Goal: Task Accomplishment & Management: Use online tool/utility

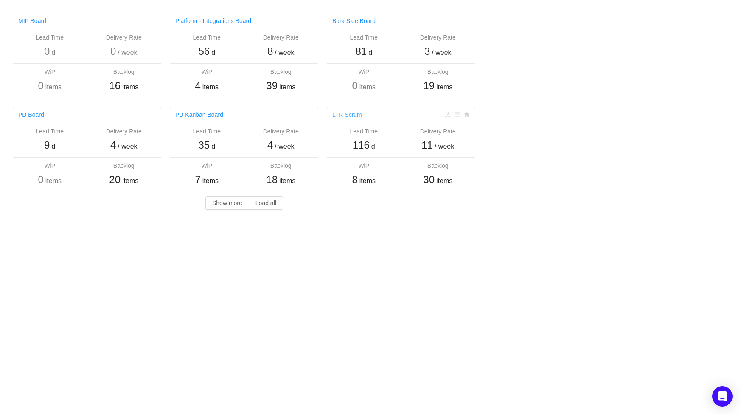
click at [344, 116] on link "LTR Scrum" at bounding box center [348, 114] width 30 height 7
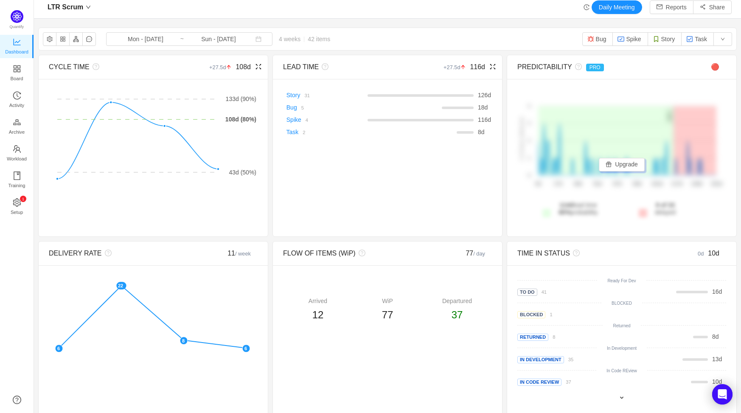
scroll to position [113, 0]
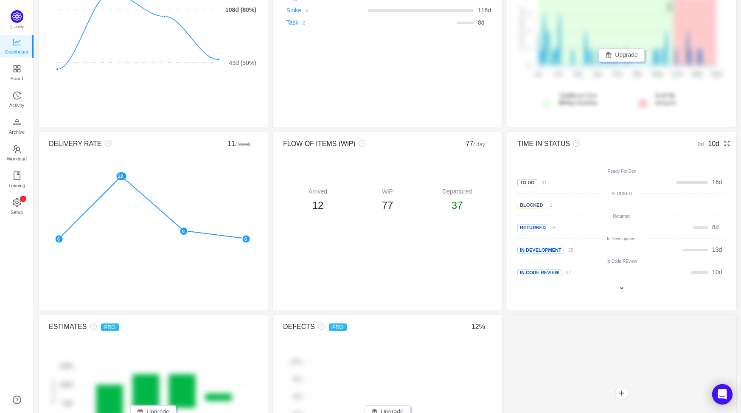
click at [724, 143] on icon "icon: fullscreen" at bounding box center [727, 143] width 7 height 7
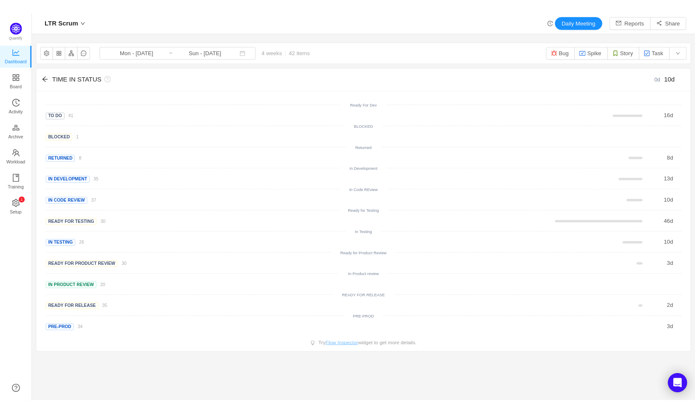
scroll to position [0, 0]
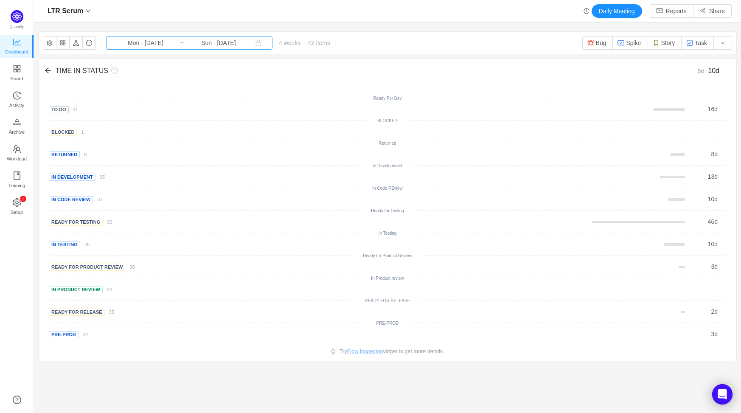
click at [146, 45] on input "Mon - Aug 11, 2025" at bounding box center [145, 42] width 69 height 9
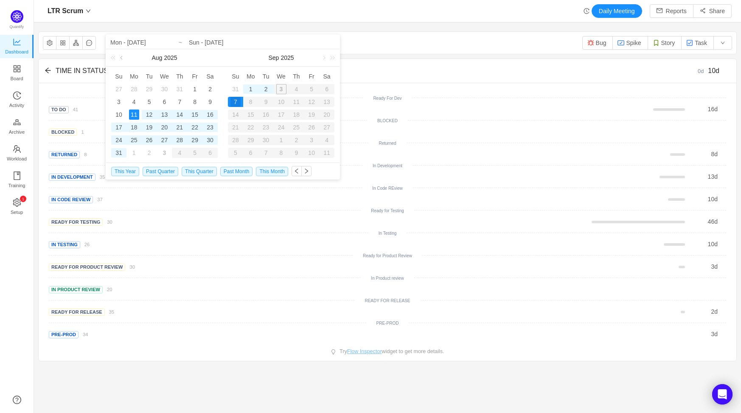
click at [124, 57] on link at bounding box center [122, 57] width 8 height 17
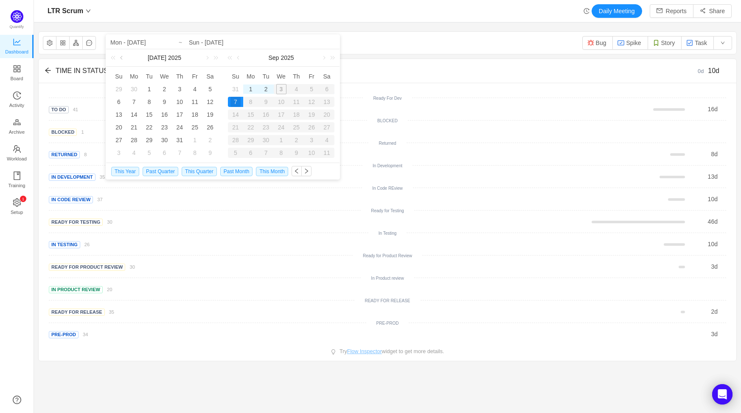
click at [124, 57] on link at bounding box center [122, 57] width 8 height 17
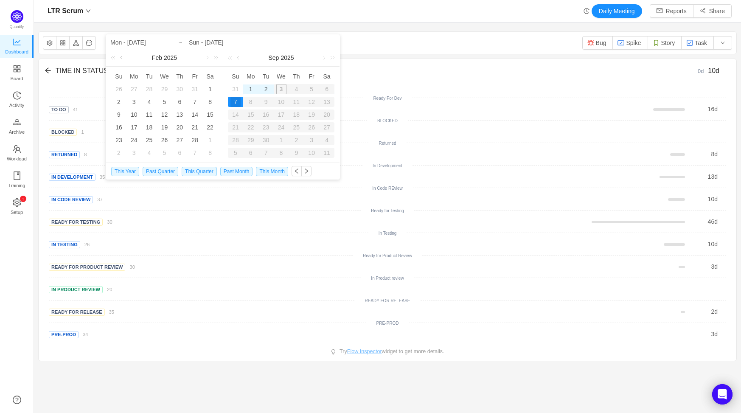
click at [124, 57] on link at bounding box center [122, 57] width 8 height 17
click at [205, 57] on link at bounding box center [207, 57] width 8 height 17
click at [166, 89] on div "1" at bounding box center [164, 89] width 10 height 10
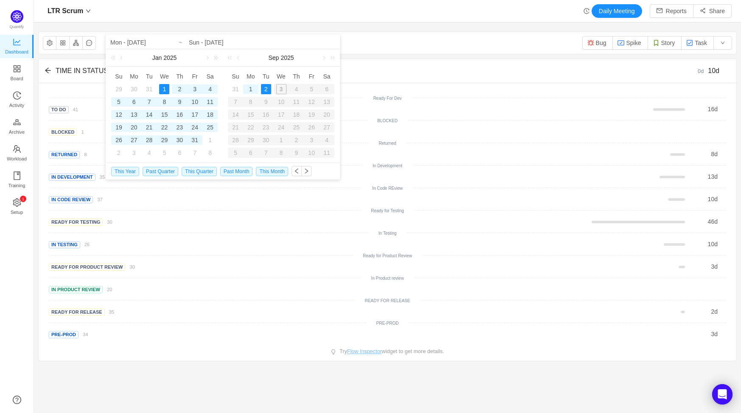
click at [267, 88] on div "2" at bounding box center [266, 89] width 10 height 10
type input "Wed - Jan 01, 2025"
type input "Tue - Sep 02, 2025"
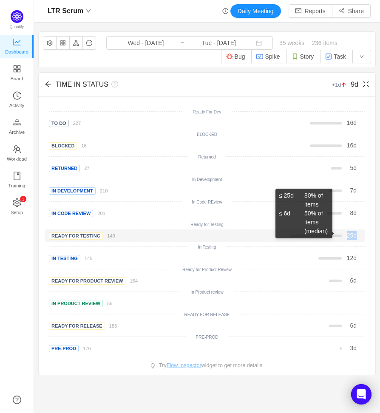
drag, startPoint x: 342, startPoint y: 236, endPoint x: 352, endPoint y: 236, distance: 9.8
click at [352, 236] on span "25 d" at bounding box center [352, 235] width 10 height 7
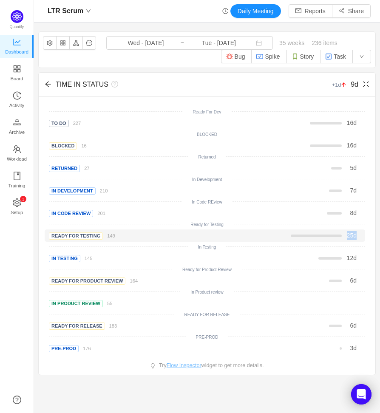
click at [354, 236] on div "25 d" at bounding box center [272, 235] width 184 height 9
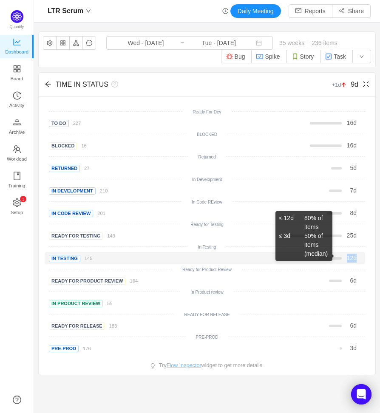
drag, startPoint x: 352, startPoint y: 258, endPoint x: 340, endPoint y: 257, distance: 11.9
click at [344, 257] on div "12 d" at bounding box center [351, 258] width 15 height 9
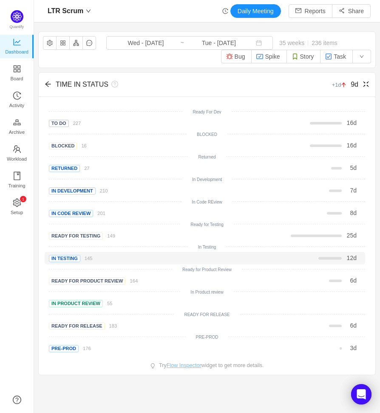
click at [353, 259] on div "12 d" at bounding box center [351, 258] width 15 height 9
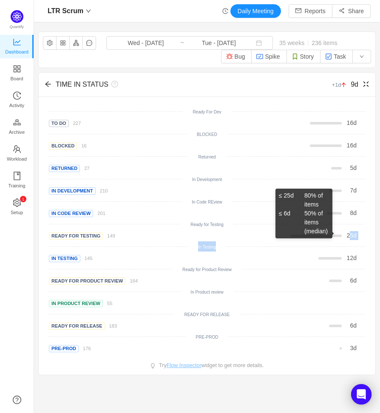
drag, startPoint x: 344, startPoint y: 234, endPoint x: 347, endPoint y: 248, distance: 13.8
click at [346, 248] on div "Ready For Dev To Do 227 16 d BLOCKED Blocked 16 16 d Returned Returned 27 5 d I…" at bounding box center [207, 231] width 316 height 248
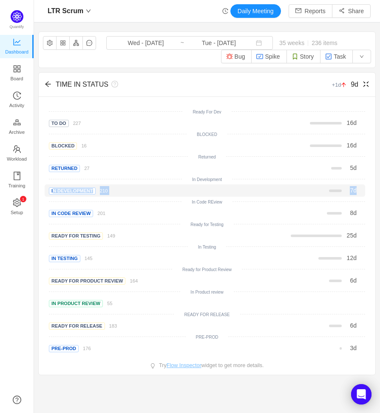
drag, startPoint x: 354, startPoint y: 192, endPoint x: 49, endPoint y: 192, distance: 304.5
click at [49, 192] on div "In Development 210 7 d" at bounding box center [205, 190] width 320 height 12
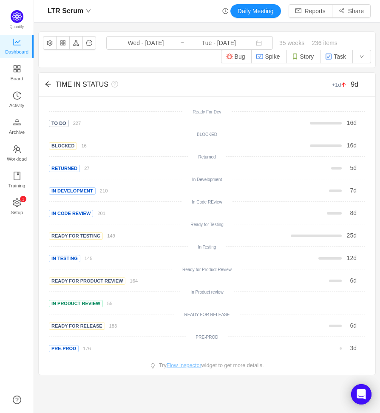
click at [19, 241] on div "Quantify Dashboard Board Activity Archive Workload Training 0 1 2 3 4 5 6 7 8 9…" at bounding box center [17, 206] width 34 height 413
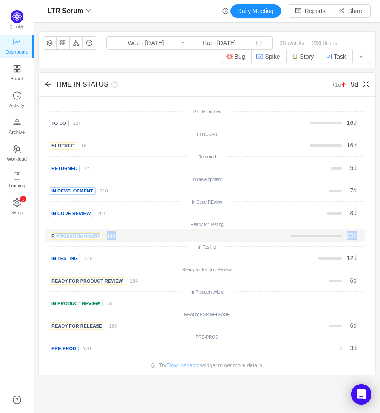
drag, startPoint x: 354, startPoint y: 237, endPoint x: 48, endPoint y: 238, distance: 305.8
click at [48, 238] on div "Ready for Testing 149 25 d" at bounding box center [205, 235] width 320 height 12
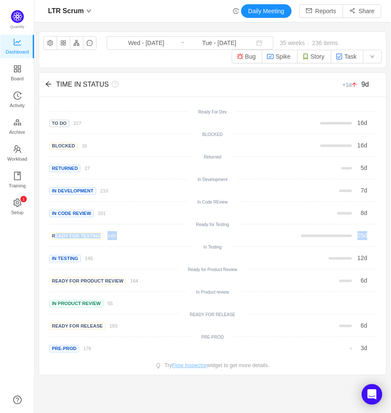
scroll to position [403, 341]
click at [378, 200] on div "There are no delivered work items in the selected period Possible solutions Rea…" at bounding box center [214, 235] width 350 height 278
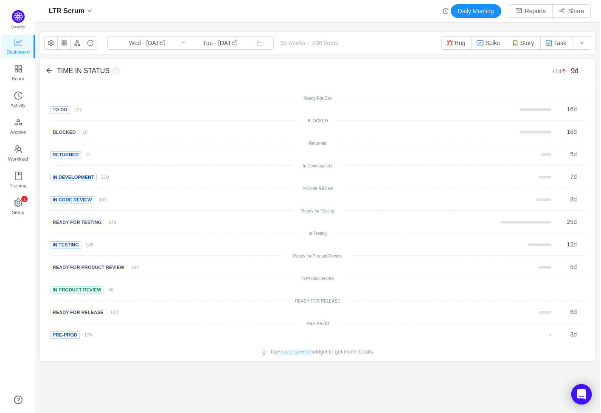
scroll to position [403, 552]
